Goal: Use online tool/utility: Utilize a website feature to perform a specific function

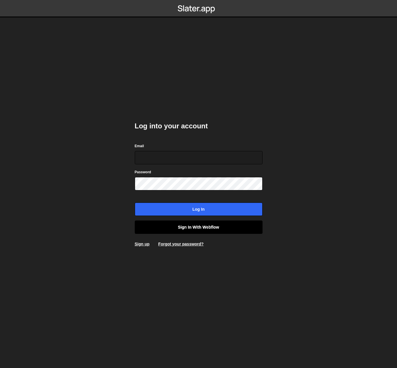
click at [212, 224] on link "Sign in with Webflow" at bounding box center [199, 227] width 128 height 13
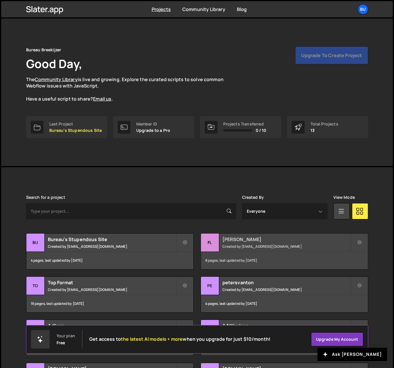
click at [253, 245] on small "Created by beheer@bureaubreekijzer.nl" at bounding box center [287, 246] width 128 height 5
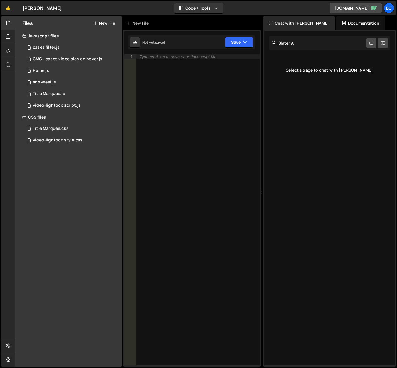
click at [83, 241] on div "Files New File Javascript files 1 cases filter.js 0 3 CMS - cases video play on…" at bounding box center [68, 191] width 106 height 351
click at [49, 69] on div "0 Home.js 0" at bounding box center [72, 71] width 100 height 12
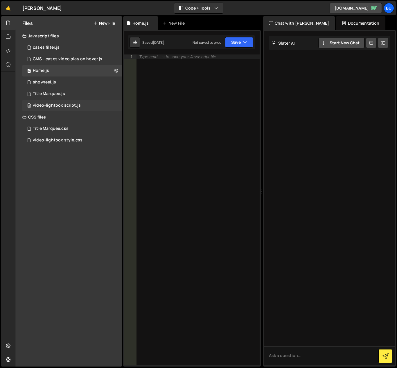
click at [66, 108] on div "2 video-lightbox script.js 0" at bounding box center [72, 106] width 100 height 12
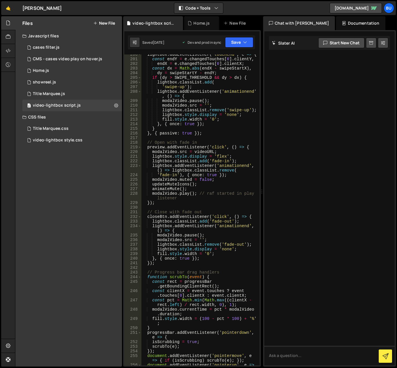
scroll to position [1184, 0]
